Goal: Transaction & Acquisition: Purchase product/service

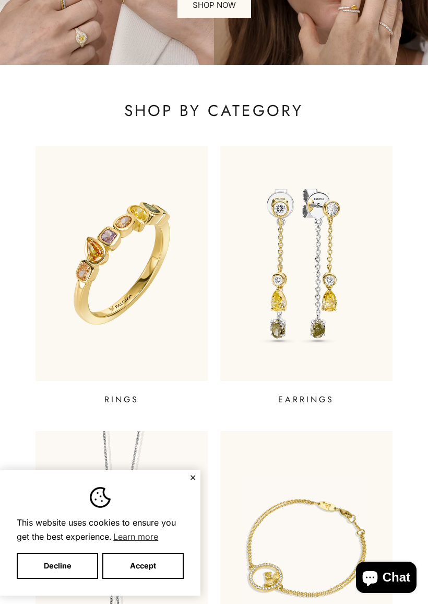
click at [195, 480] on button "✕" at bounding box center [193, 477] width 7 height 6
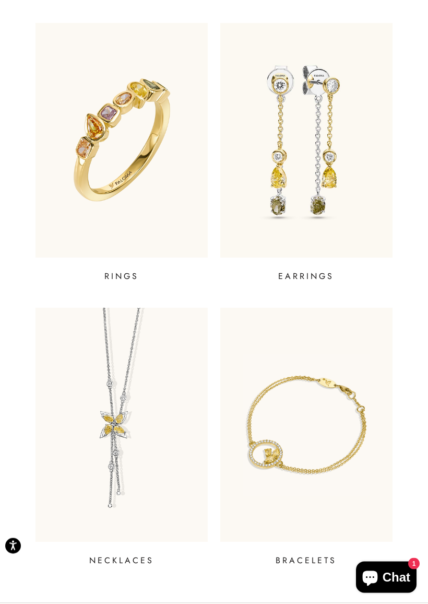
scroll to position [294, 0]
click at [321, 120] on img at bounding box center [306, 140] width 172 height 234
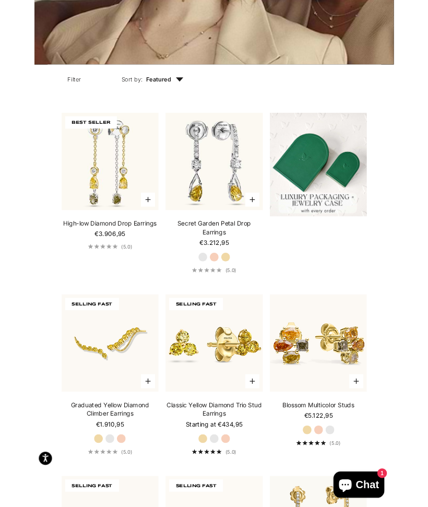
scroll to position [299, 0]
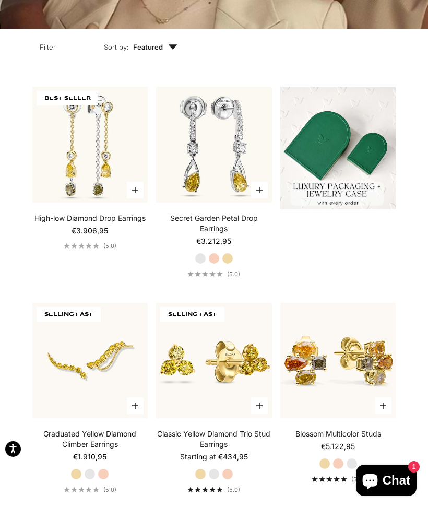
click at [50, 42] on button "Filter" at bounding box center [48, 45] width 64 height 32
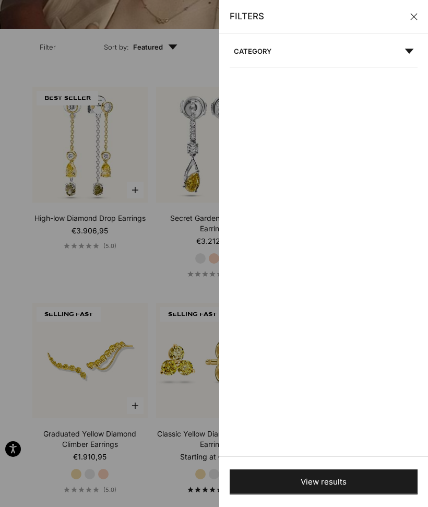
click at [413, 53] on icon at bounding box center [409, 51] width 9 height 5
click at [413, 56] on span "Category" at bounding box center [322, 56] width 184 height 21
click at [425, 13] on header "Filters" at bounding box center [323, 16] width 209 height 33
click at [423, 30] on header "Filters" at bounding box center [323, 16] width 209 height 33
click at [416, 15] on button "Close" at bounding box center [414, 16] width 7 height 7
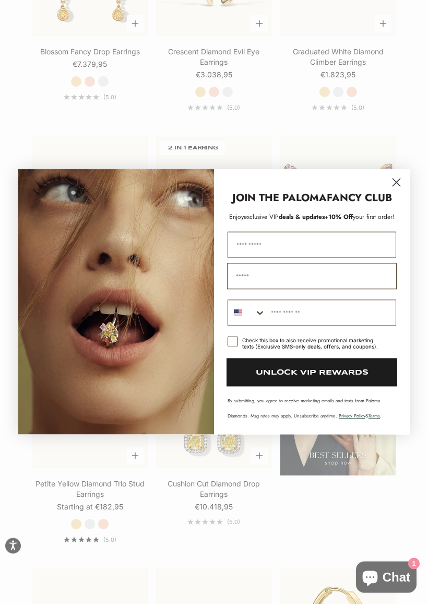
scroll to position [1379, 0]
click at [399, 182] on circle "Close dialog" at bounding box center [396, 182] width 17 height 17
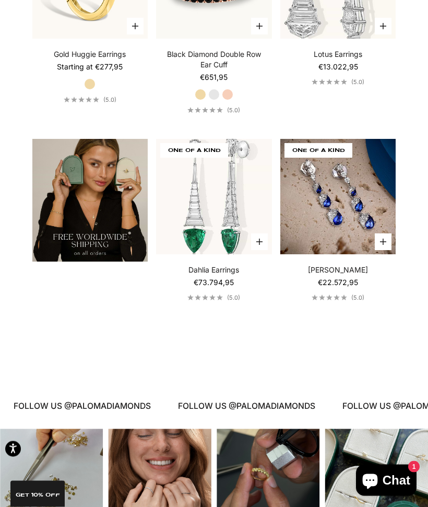
scroll to position [2192, 0]
